Goal: Task Accomplishment & Management: Complete application form

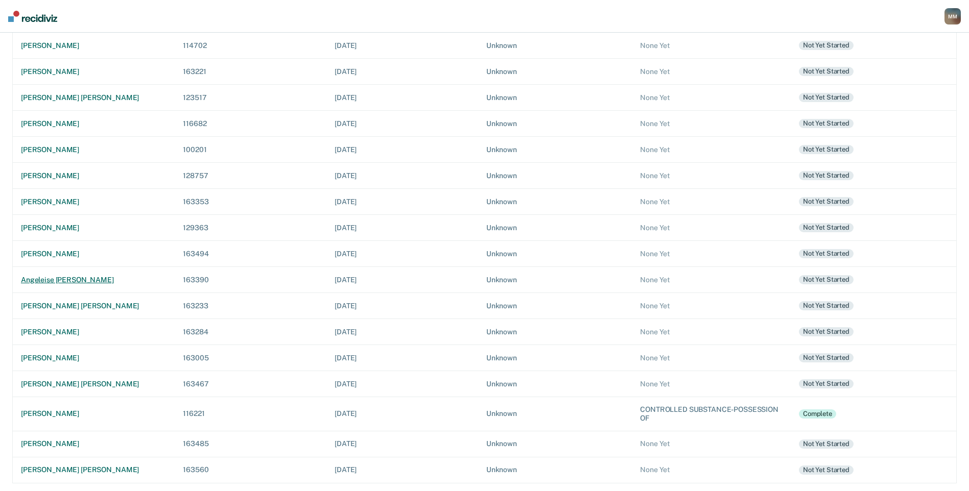
scroll to position [242, 0]
click at [78, 355] on div "[PERSON_NAME]" at bounding box center [94, 357] width 146 height 9
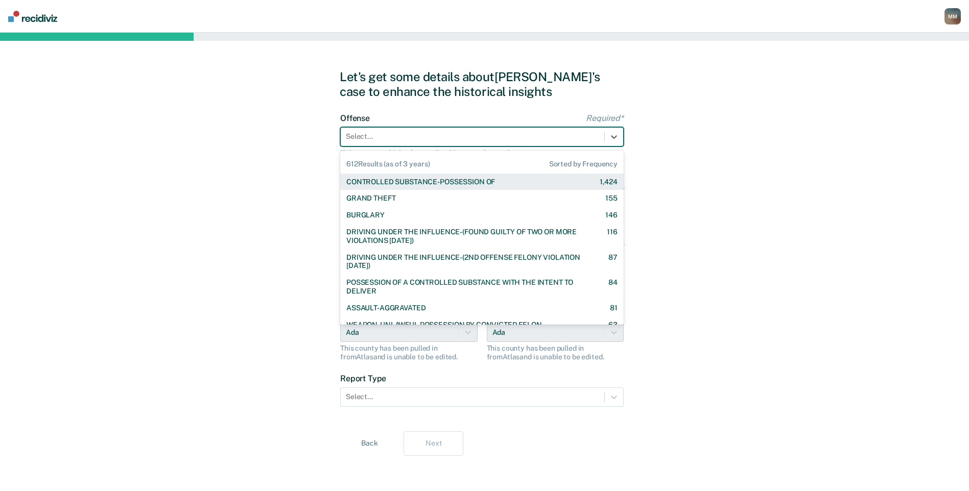
click at [473, 137] on div at bounding box center [472, 136] width 253 height 11
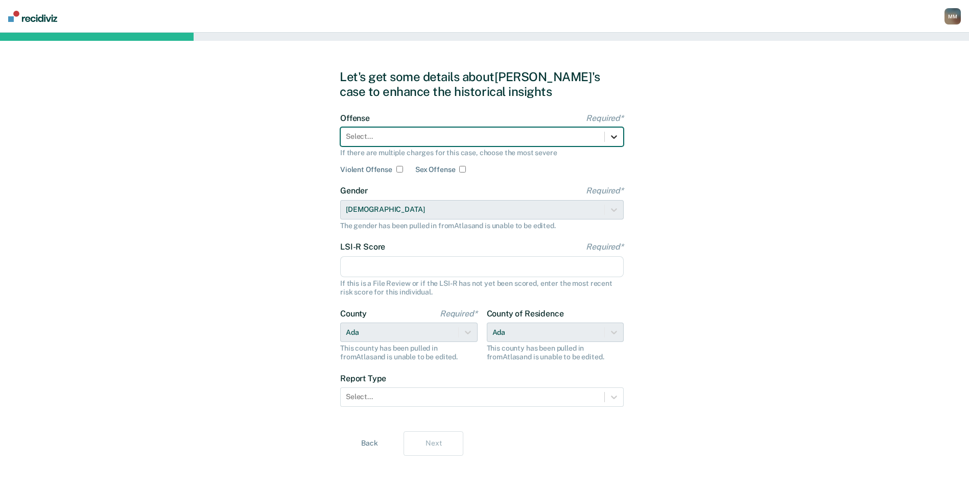
click at [616, 135] on icon at bounding box center [614, 137] width 10 height 10
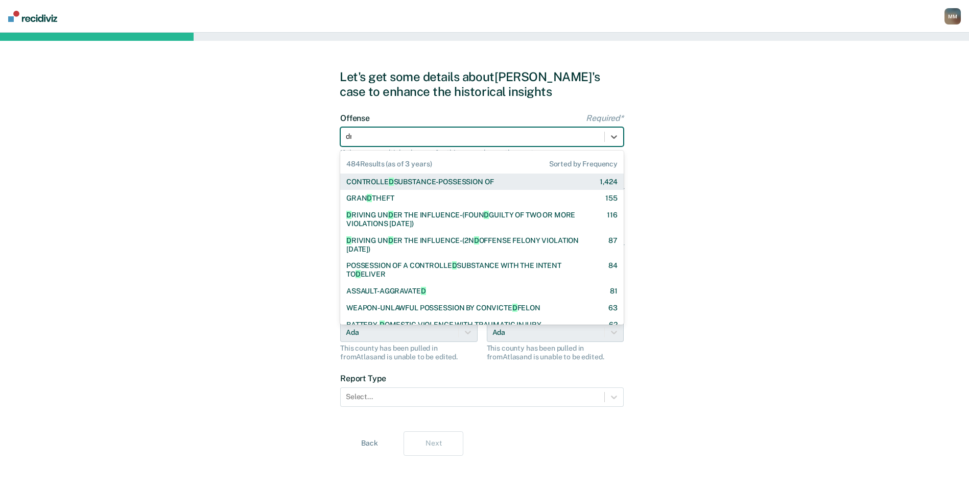
type input "dri"
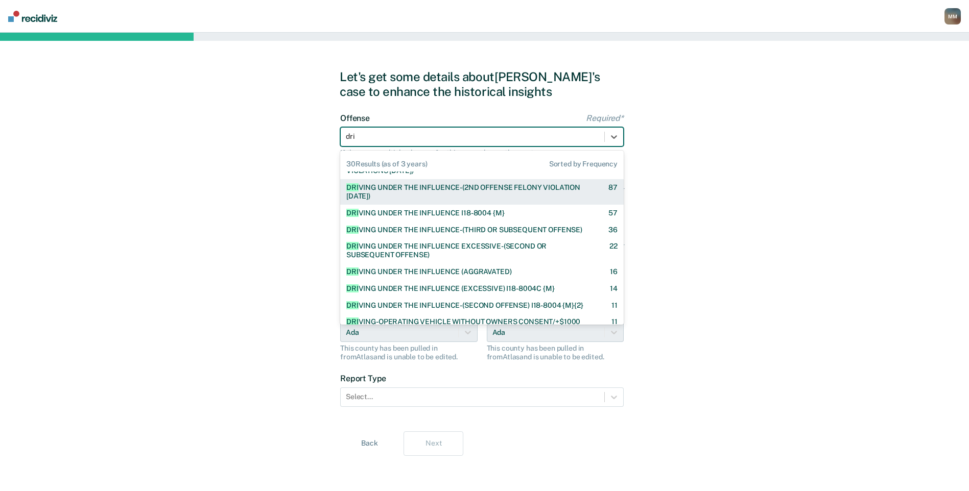
scroll to position [34, 0]
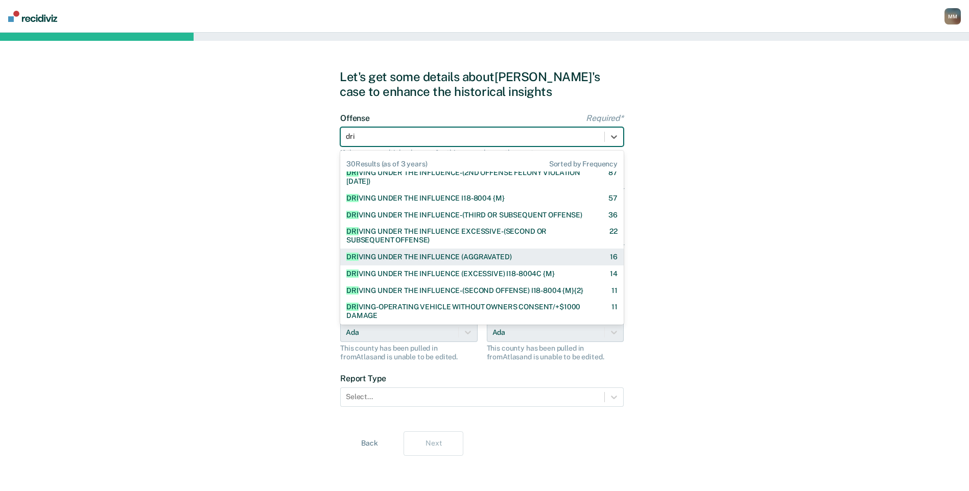
click at [470, 255] on div "DRI VING UNDER THE INFLUENCE (AGGRAVATED)" at bounding box center [428, 257] width 165 height 9
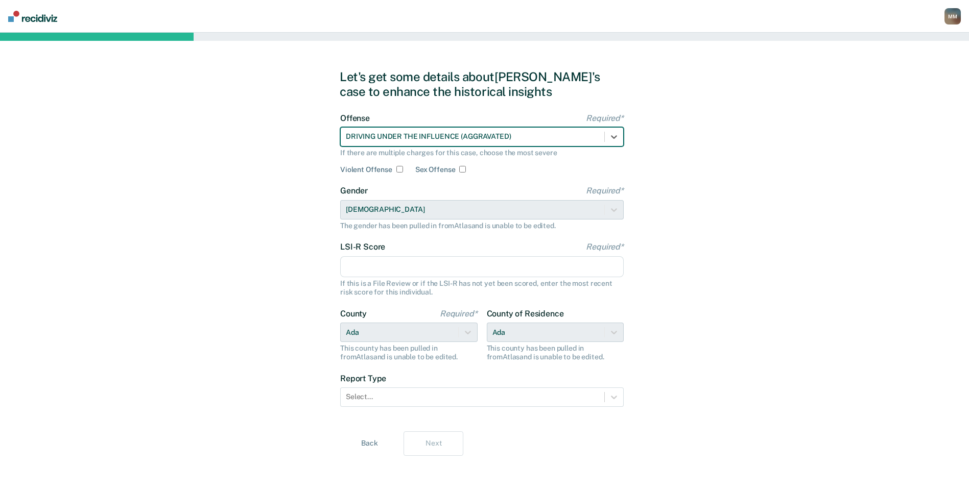
click at [385, 267] on input "LSI-R Score Required*" at bounding box center [481, 266] width 283 height 21
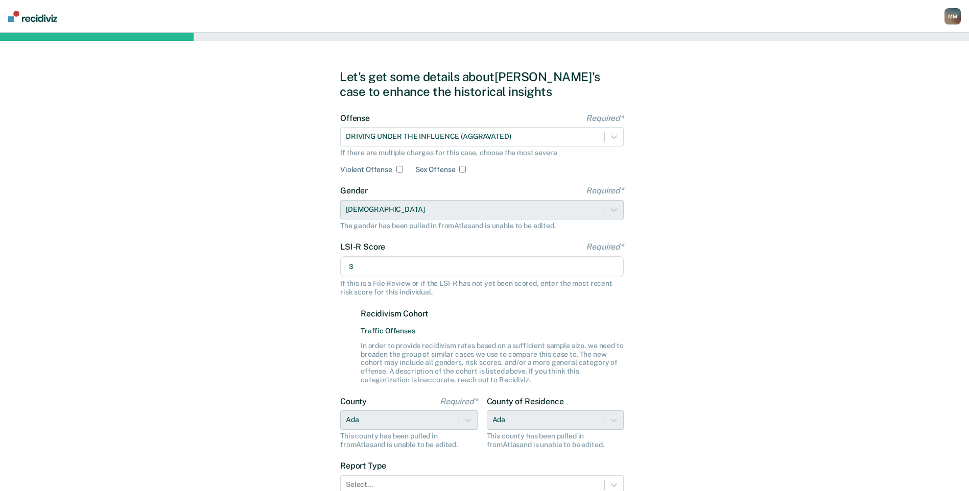
type input "3"
click at [616, 299] on div "LSI-R Score Required* 3 If this is a File Review or if the LSI-R has not yet be…" at bounding box center [481, 313] width 283 height 142
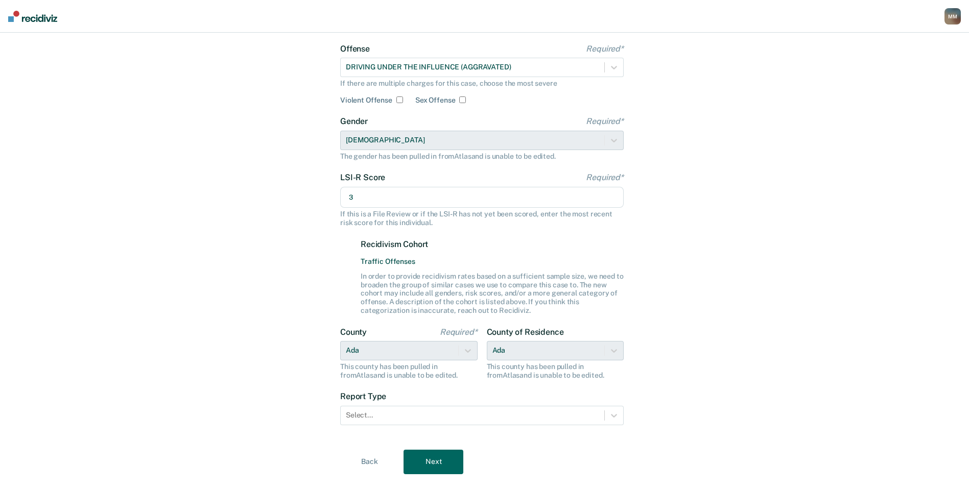
scroll to position [89, 0]
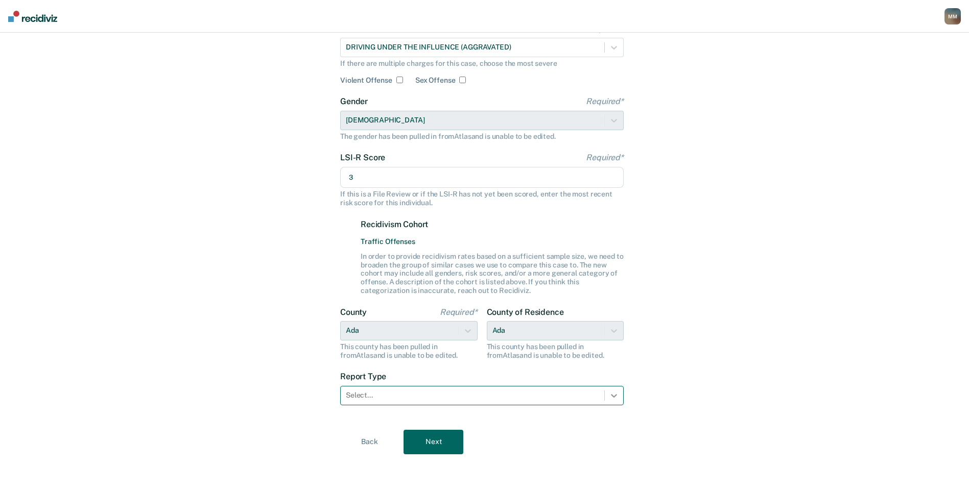
click at [616, 395] on icon at bounding box center [614, 396] width 6 height 4
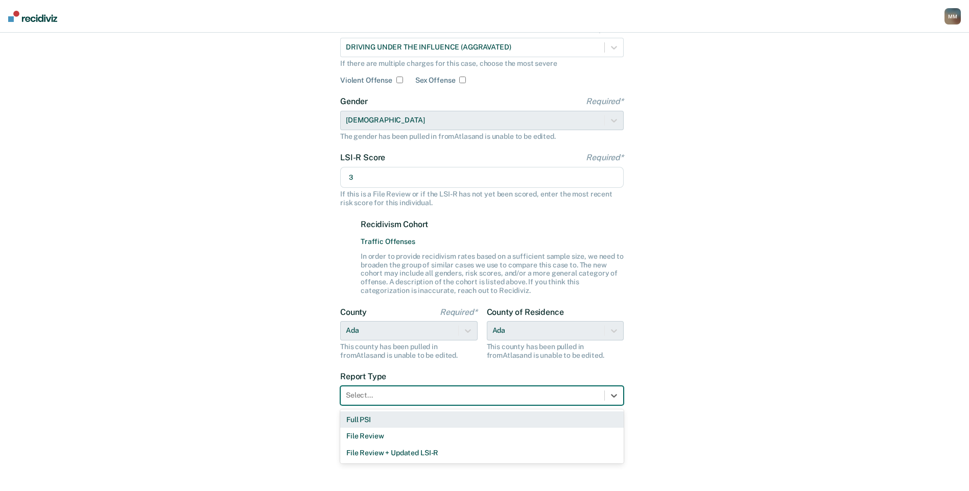
click at [461, 425] on div "Full PSI" at bounding box center [481, 420] width 283 height 17
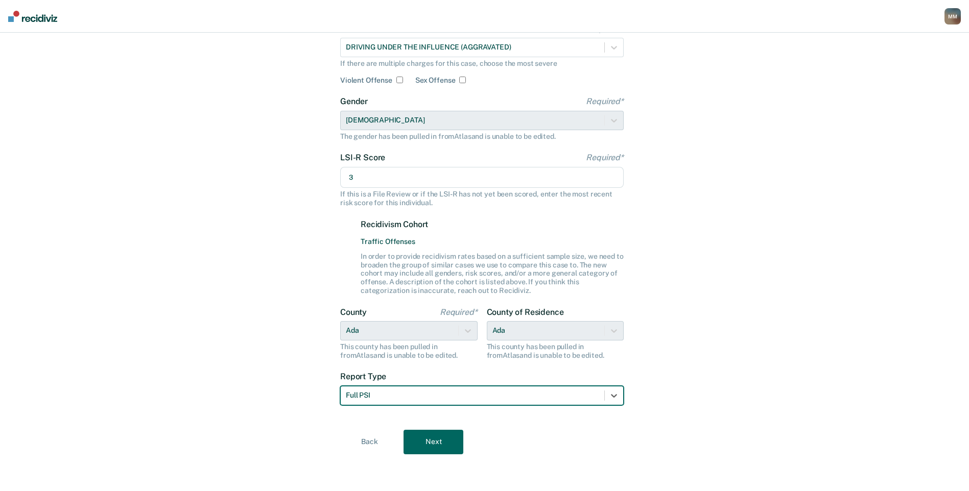
click at [443, 447] on button "Next" at bounding box center [433, 442] width 60 height 25
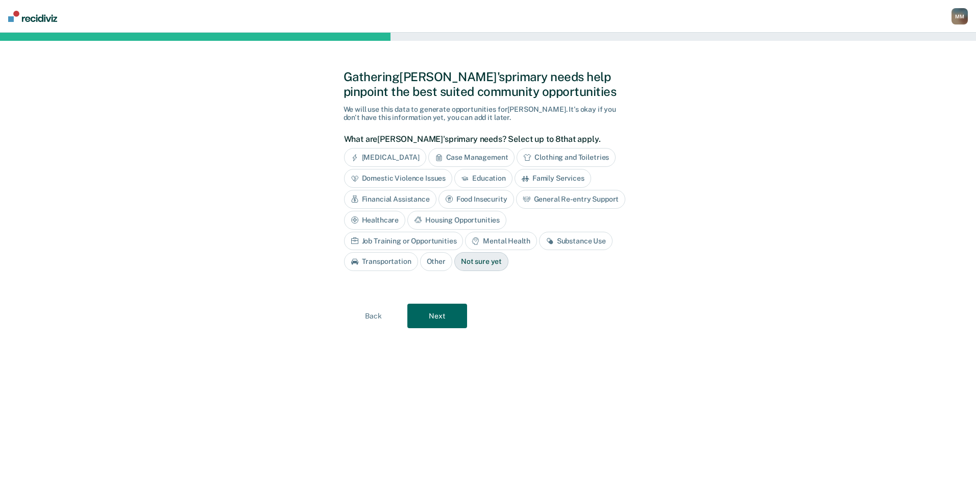
click at [441, 317] on button "Next" at bounding box center [438, 316] width 60 height 25
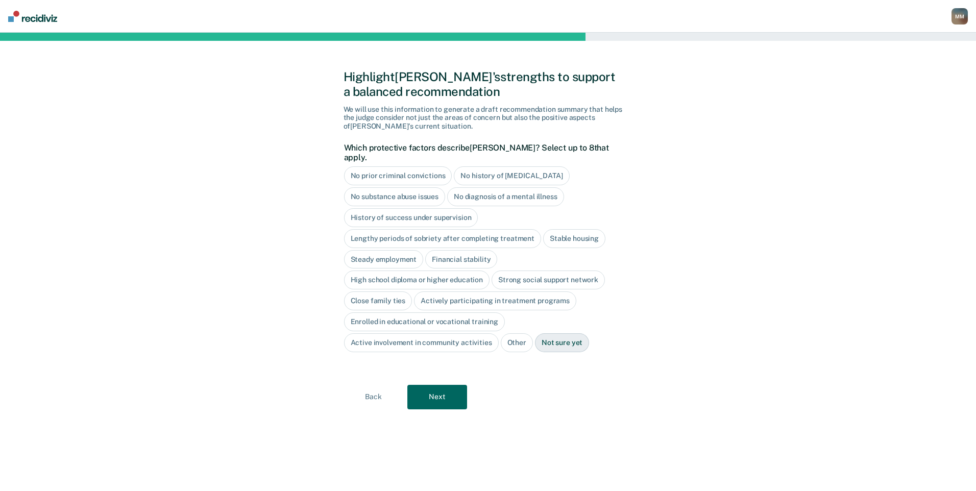
click at [371, 386] on button "Back" at bounding box center [374, 397] width 60 height 25
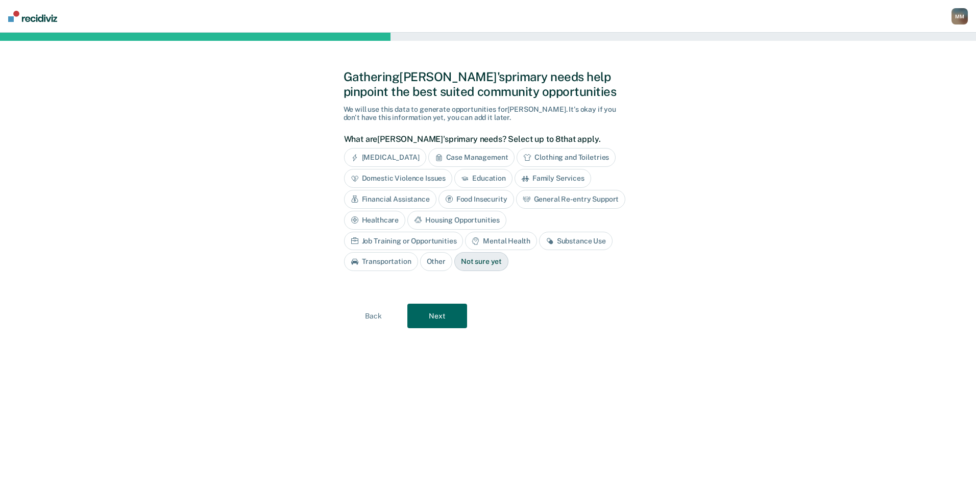
click at [435, 318] on button "Next" at bounding box center [438, 316] width 60 height 25
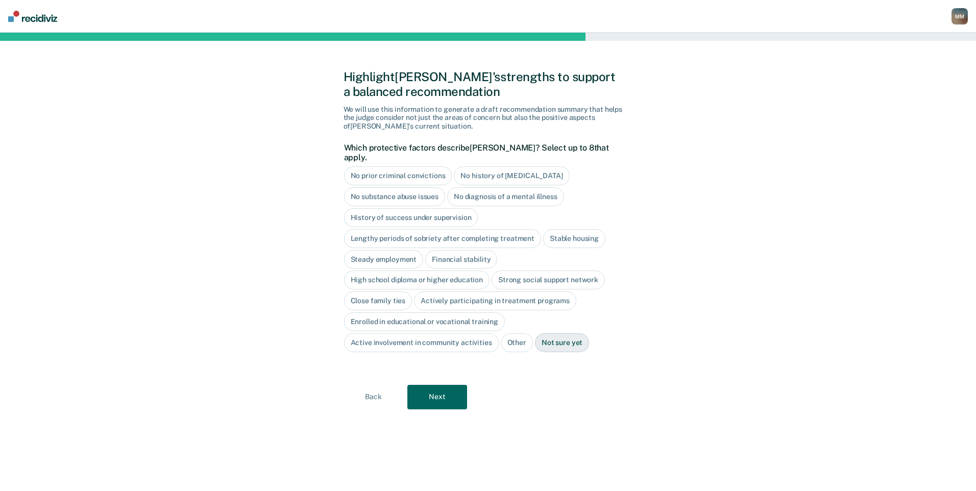
click at [417, 166] on div "No prior criminal convictions" at bounding box center [398, 175] width 108 height 19
click at [484, 166] on div "No history of [MEDICAL_DATA]" at bounding box center [523, 175] width 115 height 19
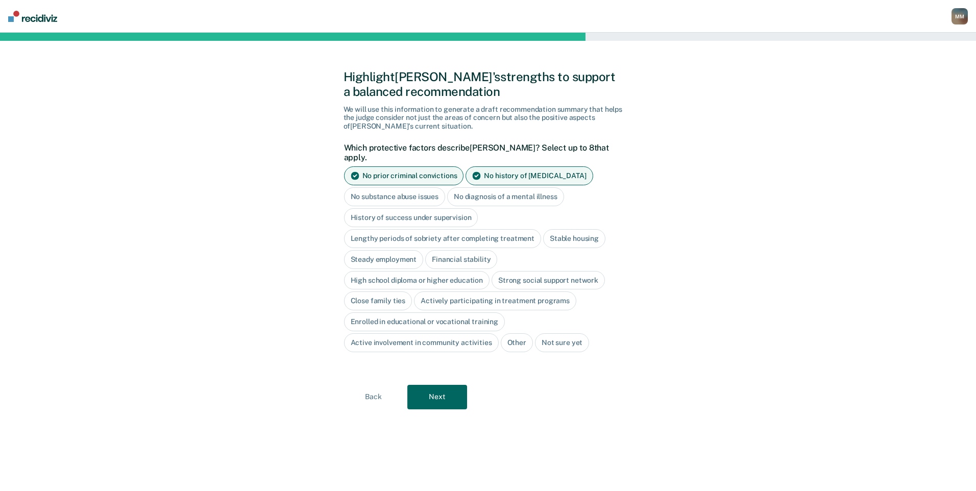
click at [473, 187] on div "No diagnosis of a mental illness" at bounding box center [505, 196] width 117 height 19
click at [564, 230] on div "Stable housing" at bounding box center [574, 238] width 62 height 19
click at [394, 250] on div "Steady employment" at bounding box center [384, 259] width 80 height 19
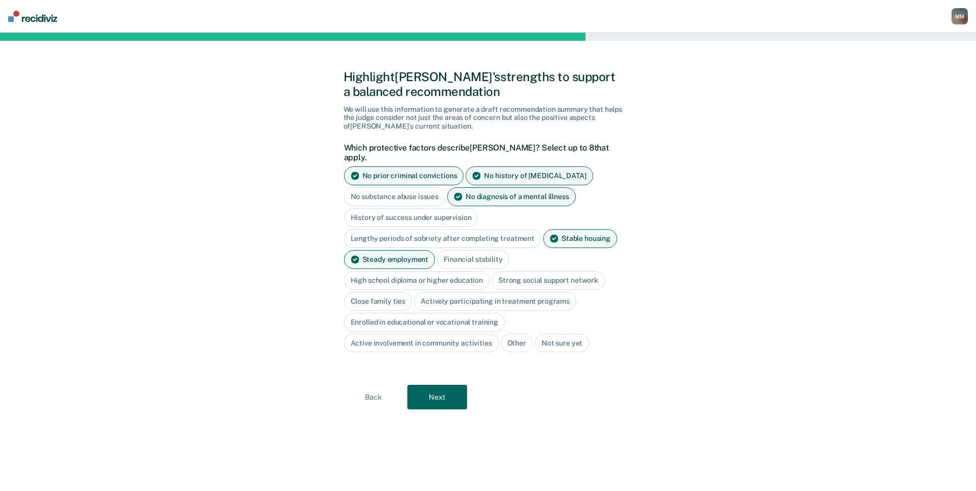
click at [462, 250] on div "Financial stability" at bounding box center [473, 259] width 72 height 19
click at [448, 271] on div "High school diploma or higher education" at bounding box center [417, 280] width 146 height 19
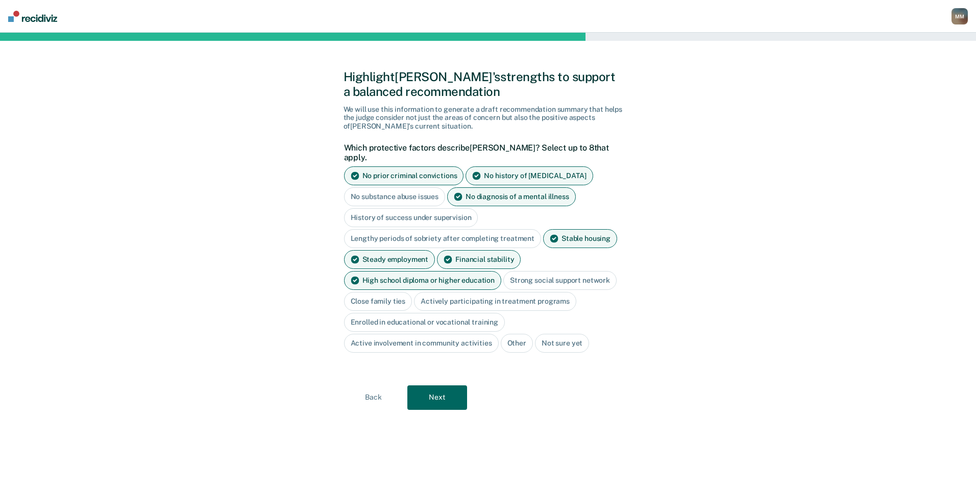
click at [526, 271] on div "Strong social support network" at bounding box center [560, 280] width 113 height 19
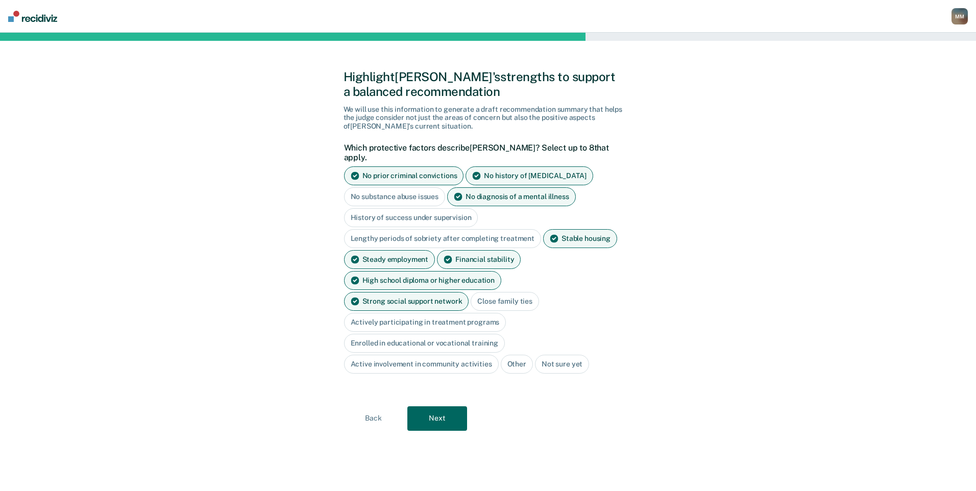
click at [471, 292] on div "Close family ties" at bounding box center [505, 301] width 68 height 19
click at [447, 406] on button "Next" at bounding box center [438, 418] width 60 height 25
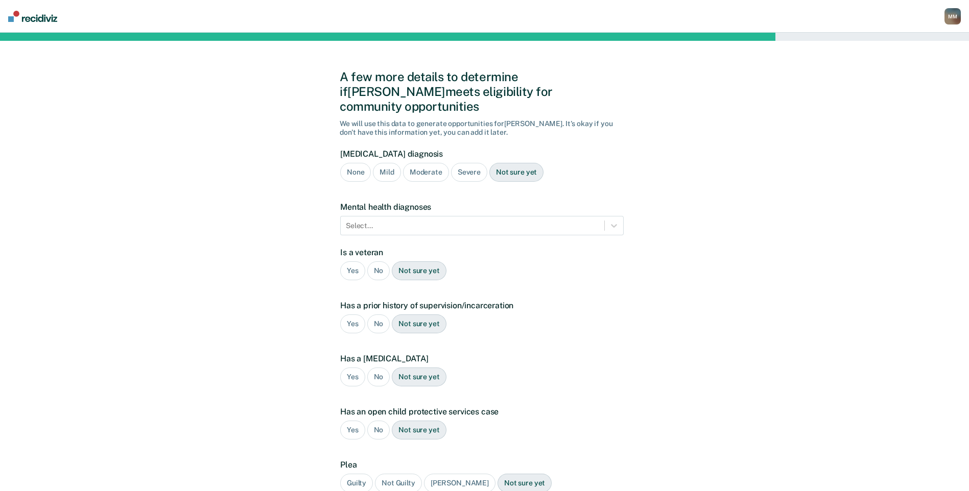
click at [391, 163] on div "Mild" at bounding box center [387, 172] width 28 height 19
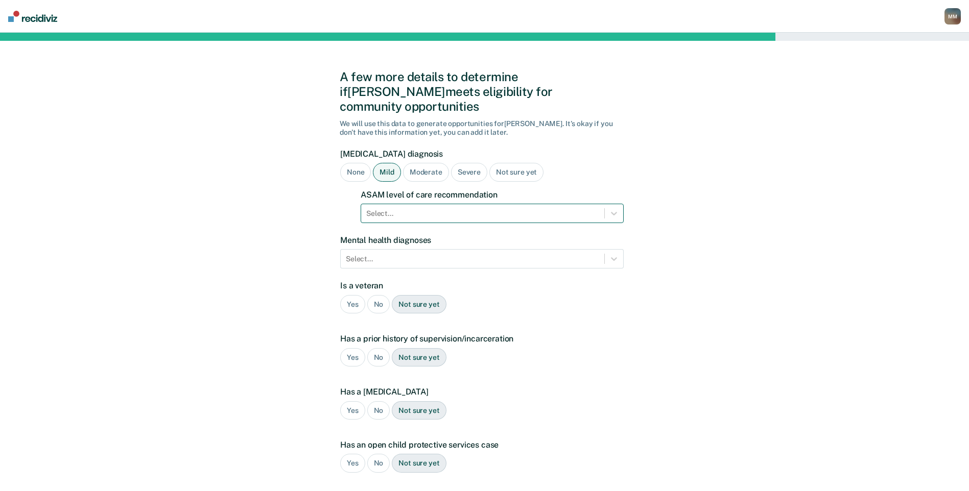
click at [440, 208] on div at bounding box center [482, 213] width 233 height 11
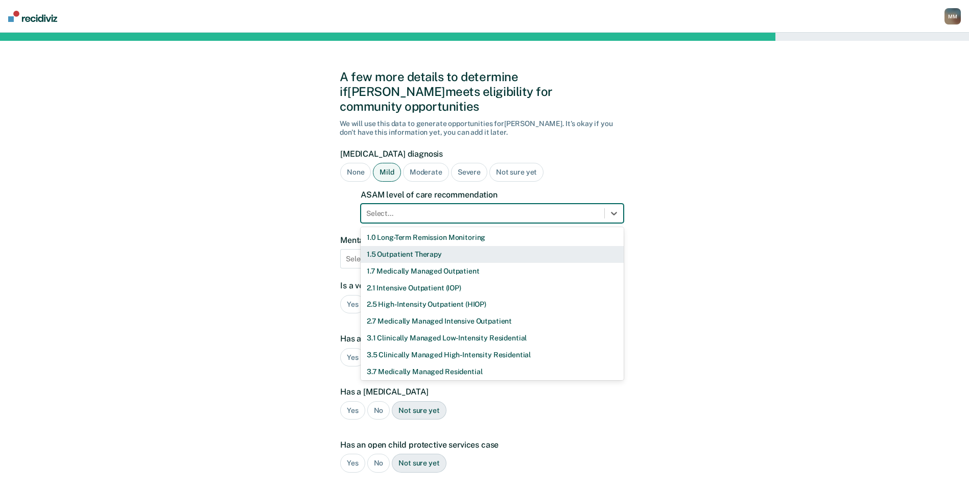
click at [429, 246] on div "1.5 Outpatient Therapy" at bounding box center [492, 254] width 263 height 17
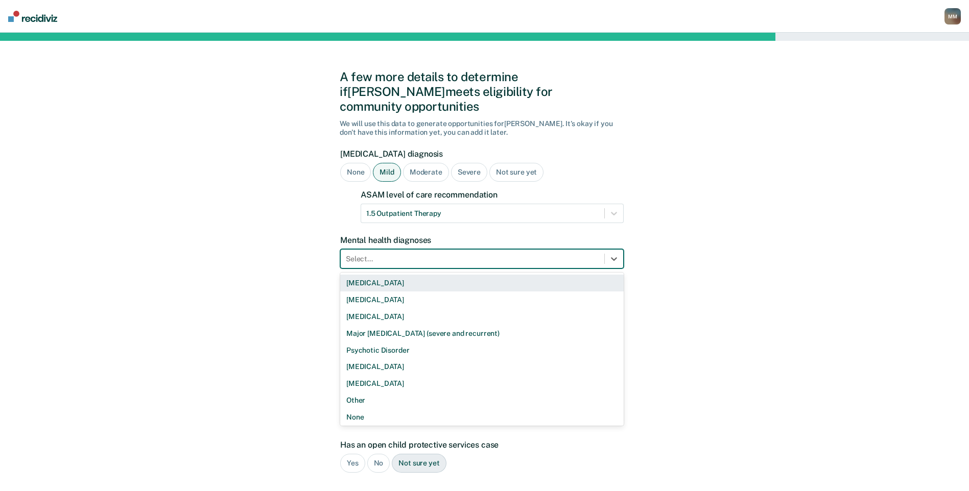
click at [406, 254] on div at bounding box center [472, 259] width 253 height 11
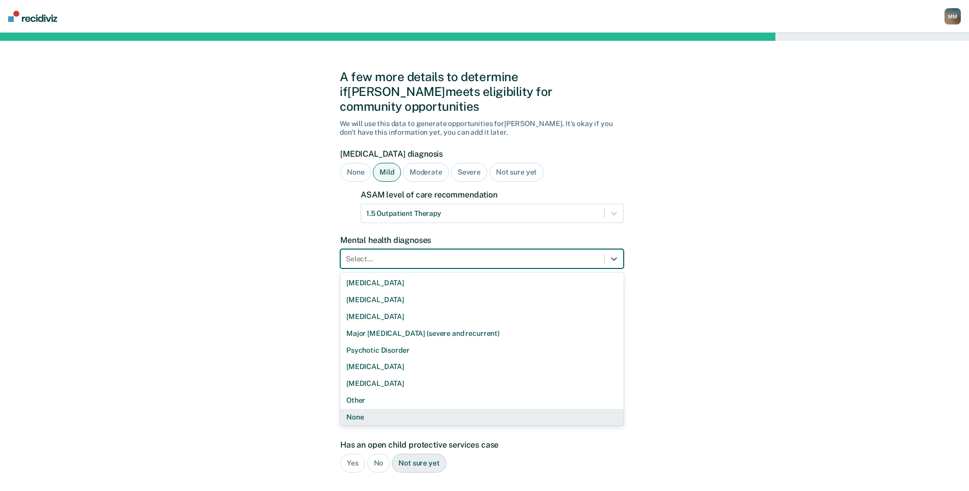
click at [379, 409] on div "None" at bounding box center [481, 417] width 283 height 17
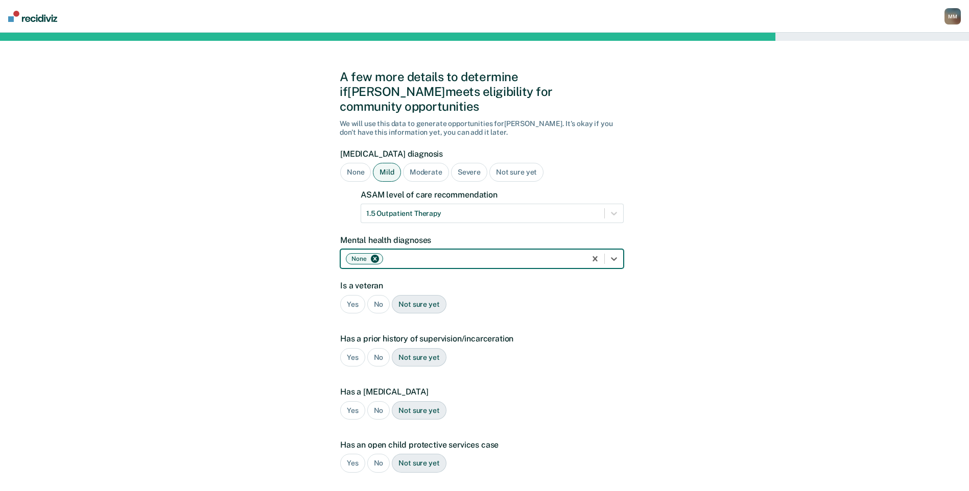
click at [377, 295] on div "No" at bounding box center [378, 304] width 23 height 19
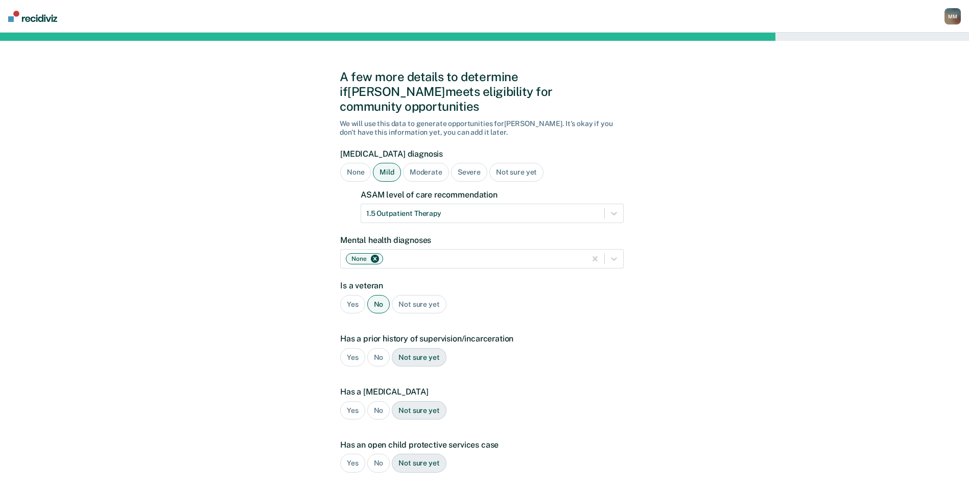
click at [378, 348] on div "No" at bounding box center [378, 357] width 23 height 19
click at [376, 401] on div "No" at bounding box center [378, 410] width 23 height 19
click at [380, 454] on div "No" at bounding box center [378, 463] width 23 height 19
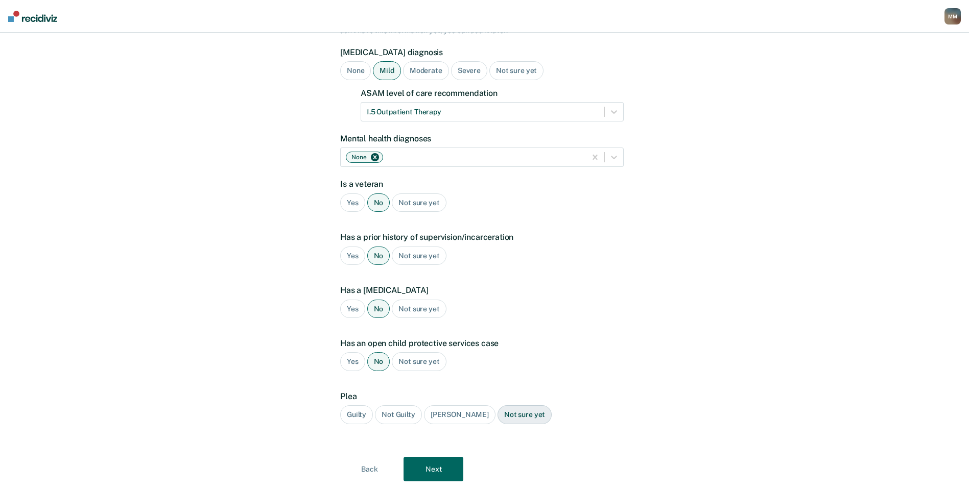
scroll to position [114, 0]
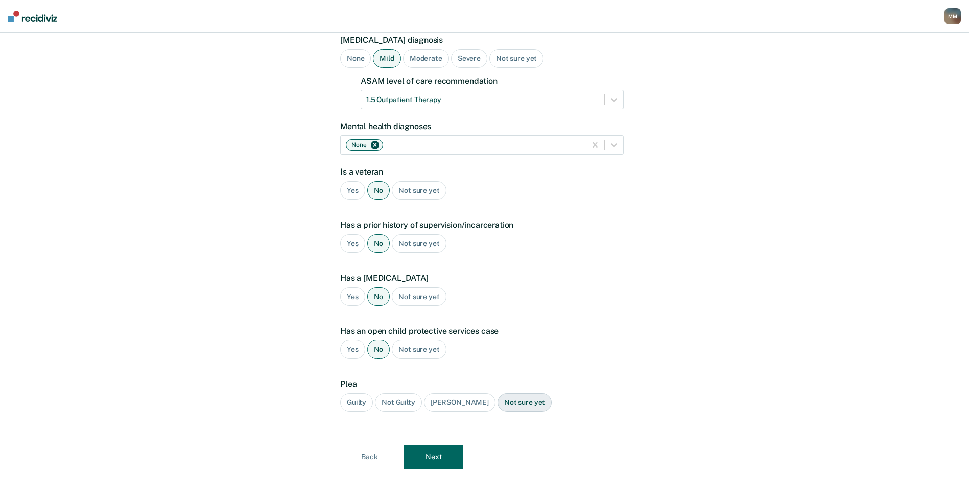
click at [358, 393] on div "Guilty" at bounding box center [356, 402] width 33 height 19
click at [436, 445] on button "Next" at bounding box center [433, 457] width 60 height 25
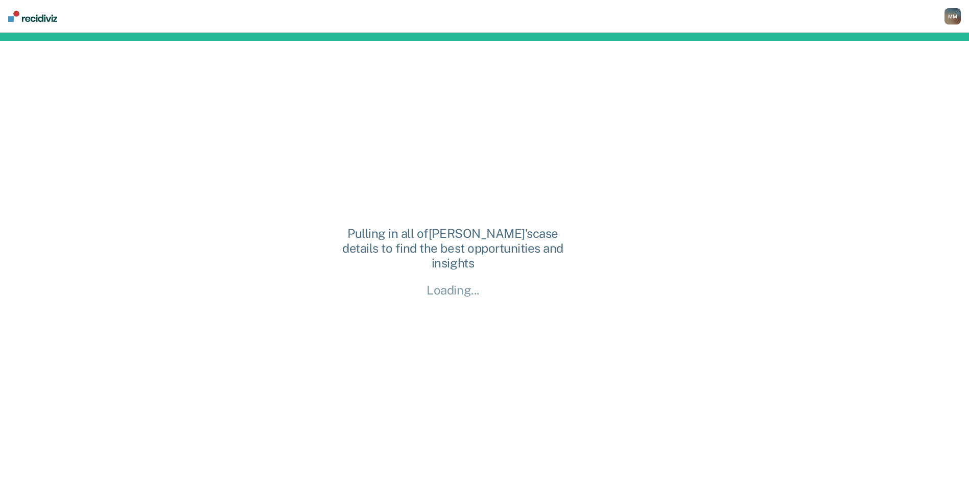
scroll to position [0, 0]
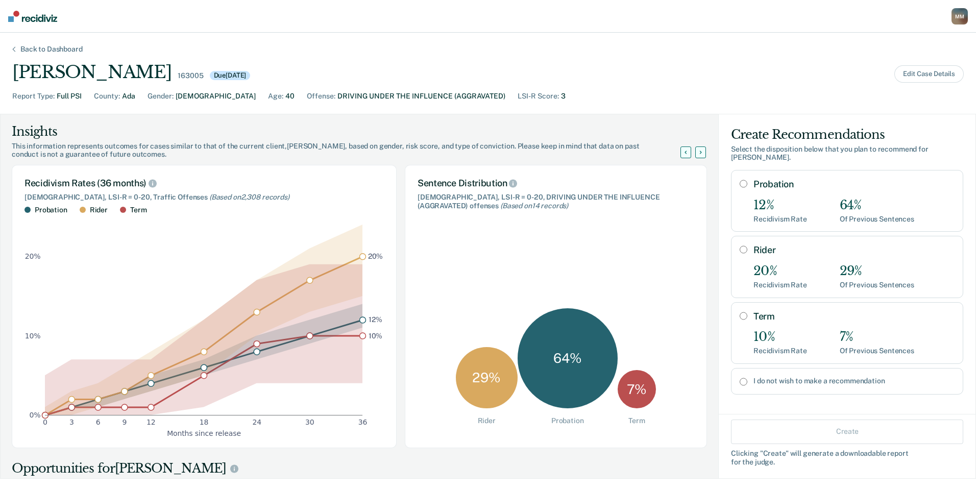
click at [740, 378] on input "I do not wish to make a recommendation" at bounding box center [744, 382] width 8 height 8
radio input "true"
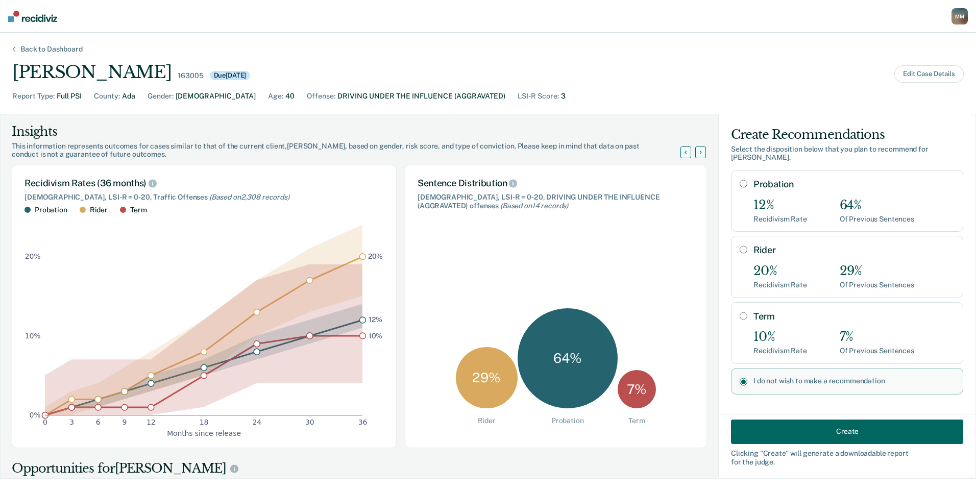
click at [777, 429] on button "Create" at bounding box center [847, 431] width 232 height 25
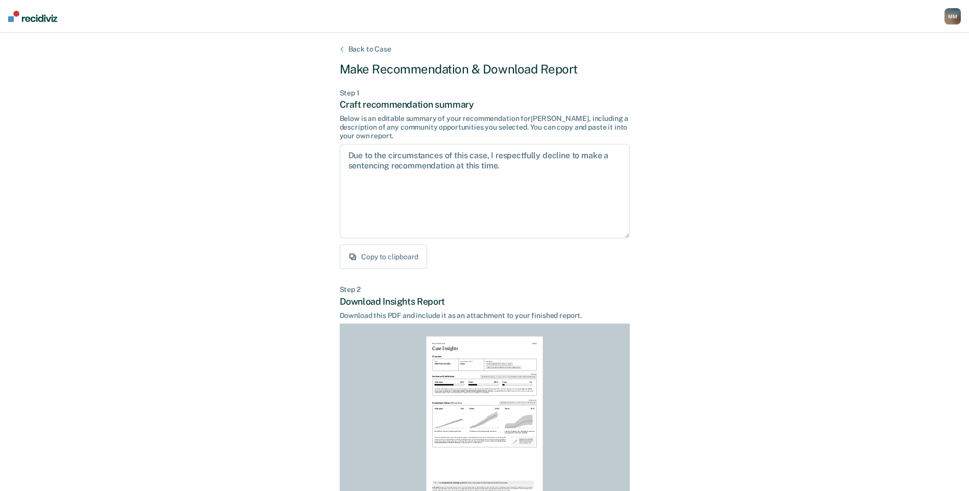
scroll to position [91, 0]
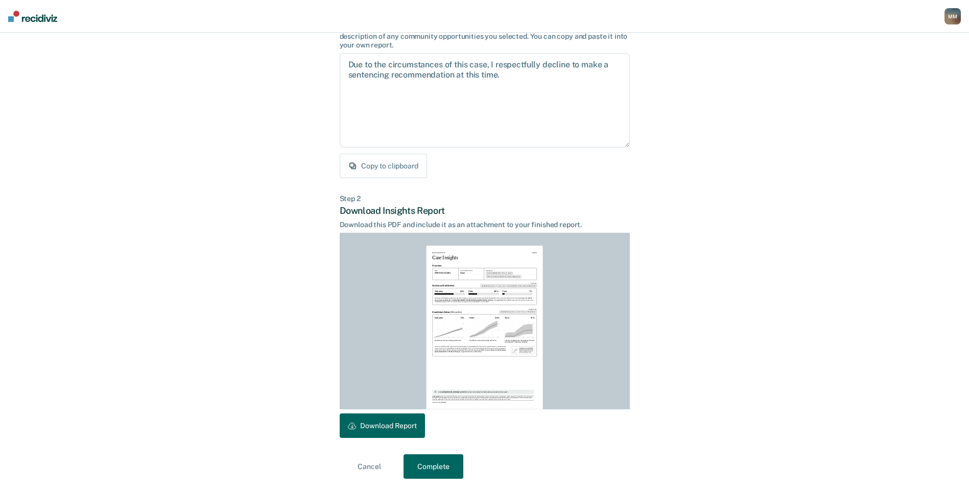
click at [401, 425] on button "Download Report" at bounding box center [382, 426] width 85 height 25
click at [389, 422] on button "Download Report" at bounding box center [382, 426] width 85 height 25
click at [745, 225] on div "Back to Case Make Recommendation & Download Report Step 1 Craft recommendation …" at bounding box center [484, 216] width 969 height 549
click at [369, 469] on button "Cancel" at bounding box center [370, 466] width 60 height 25
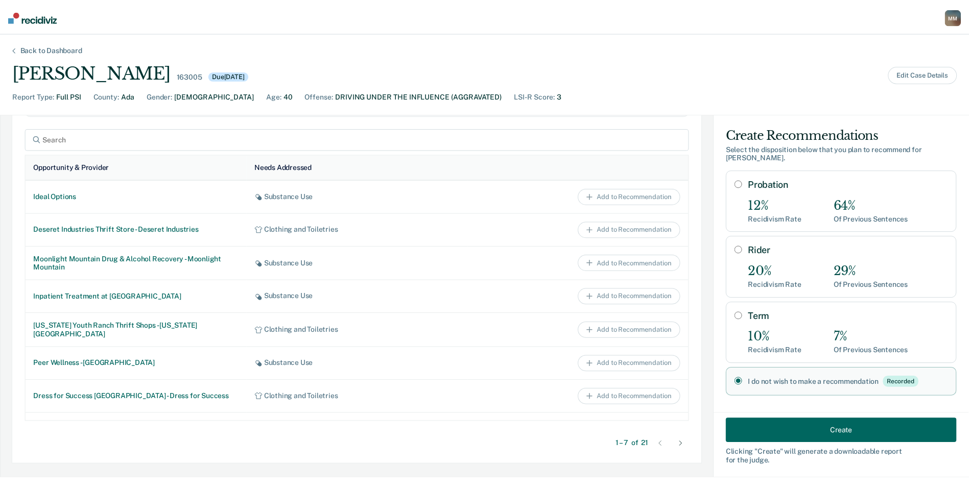
scroll to position [480, 0]
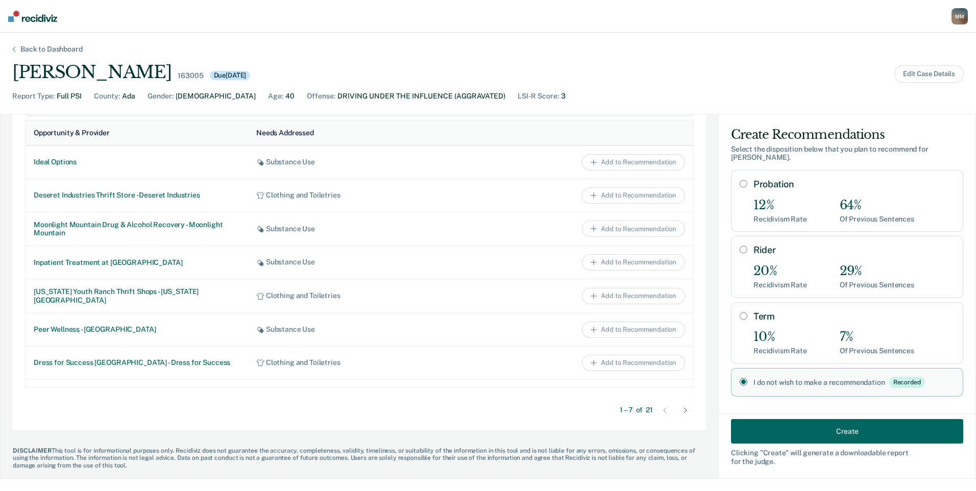
click at [838, 432] on button "Create" at bounding box center [847, 431] width 232 height 25
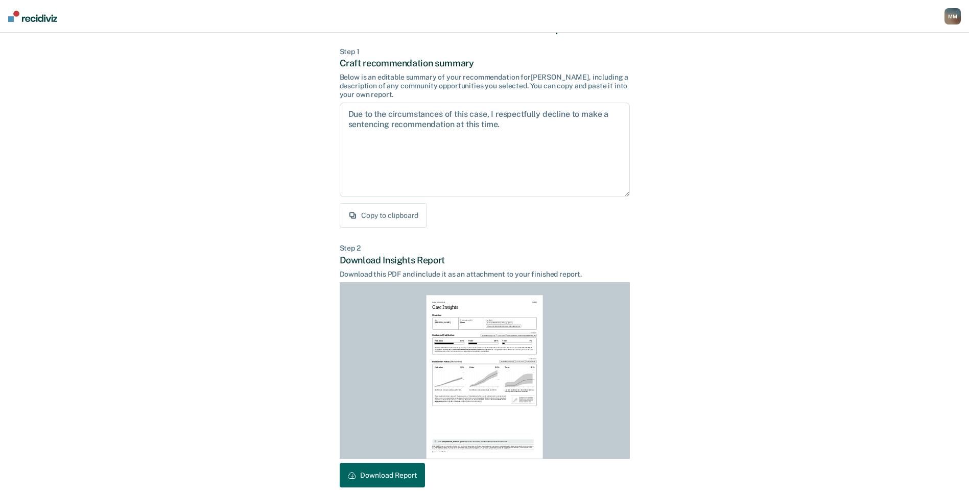
scroll to position [91, 0]
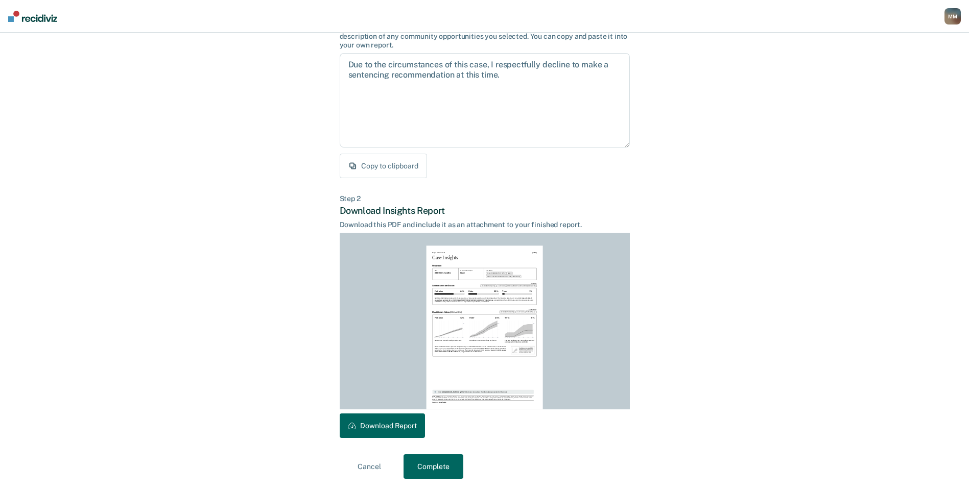
click at [432, 471] on button "Complete" at bounding box center [433, 466] width 60 height 25
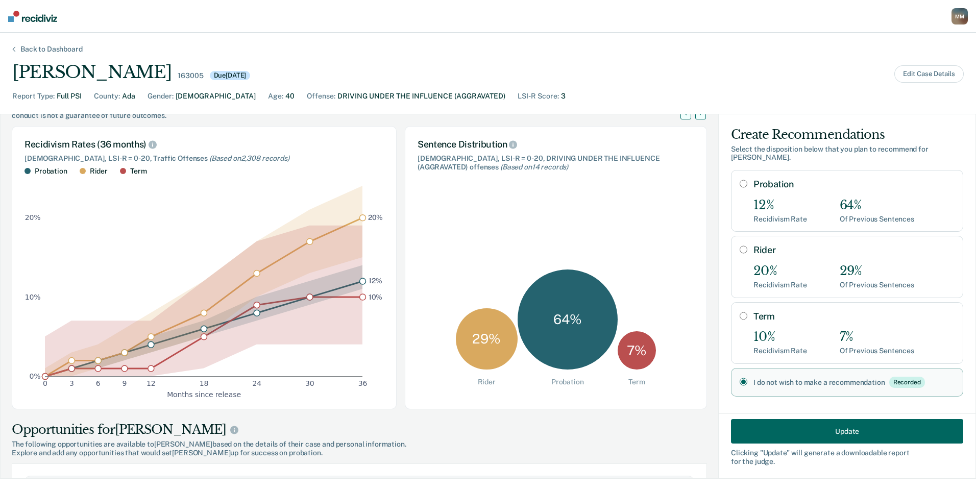
scroll to position [0, 0]
